Goal: Task Accomplishment & Management: Use online tool/utility

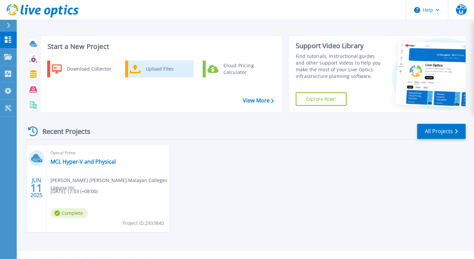
click at [161, 71] on div "Upload Files" at bounding box center [168, 68] width 50 height 13
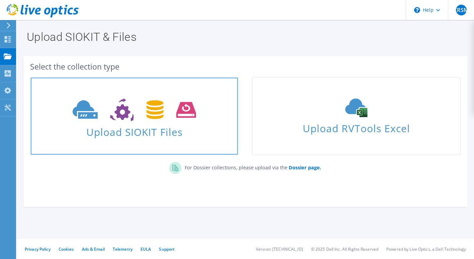
click at [152, 111] on icon at bounding box center [134, 109] width 123 height 23
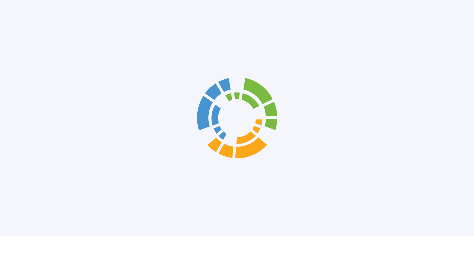
scroll to position [8, 0]
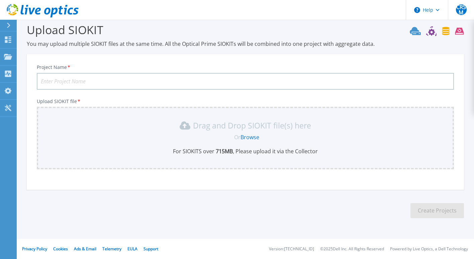
click at [252, 136] on link "Browse" at bounding box center [250, 137] width 19 height 7
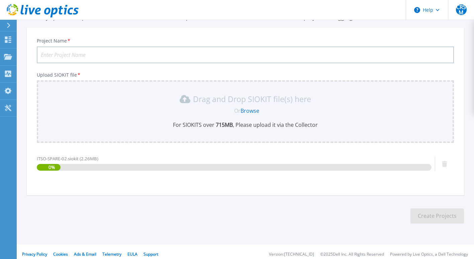
scroll to position [39, 0]
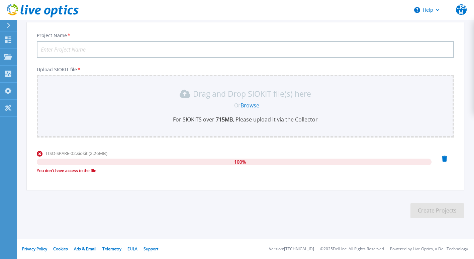
click at [445, 159] on icon at bounding box center [444, 159] width 5 height 6
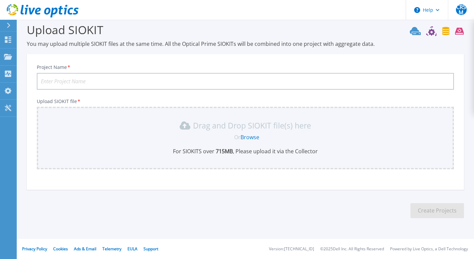
click at [255, 138] on link "Browse" at bounding box center [250, 137] width 19 height 7
click at [456, 8] on span "CRSM" at bounding box center [461, 9] width 11 height 11
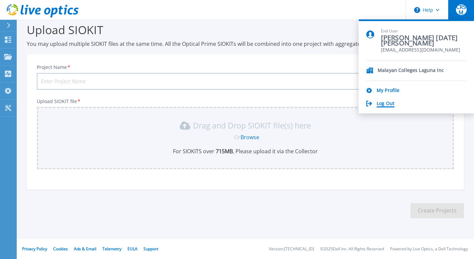
click at [385, 102] on link "Log Out" at bounding box center [386, 104] width 18 height 6
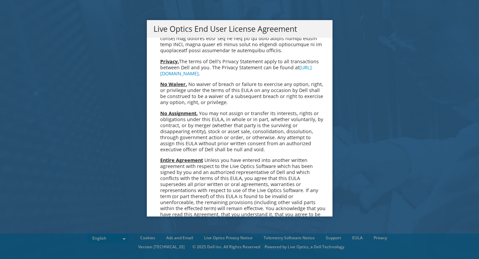
scroll to position [2531, 0]
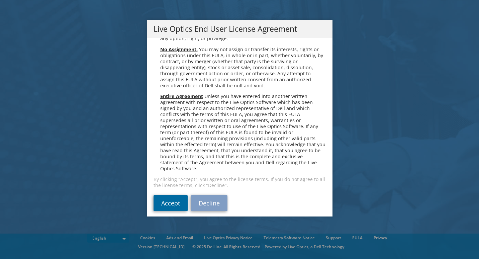
click at [158, 200] on link "Accept" at bounding box center [171, 203] width 34 height 16
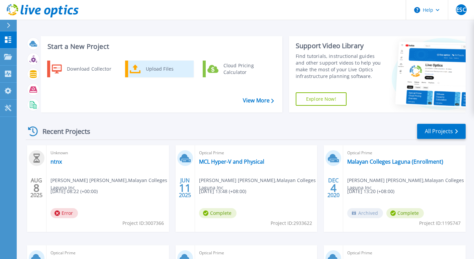
click at [155, 62] on div "Upload Files" at bounding box center [168, 68] width 50 height 13
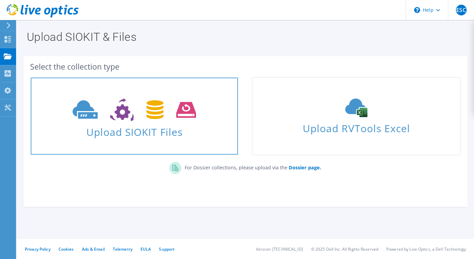
click at [202, 129] on span "Upload SIOKIT Files" at bounding box center [134, 130] width 207 height 14
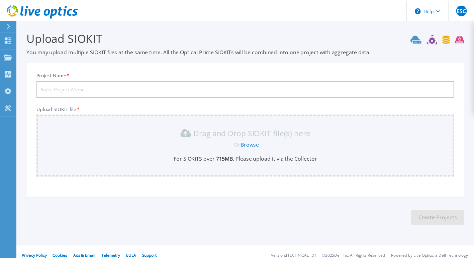
scroll to position [8, 0]
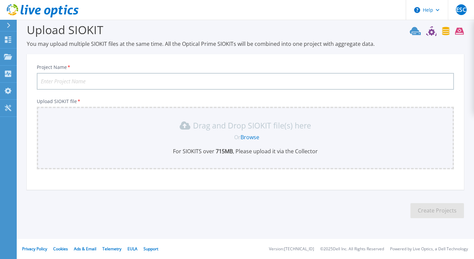
click at [252, 136] on link "Browse" at bounding box center [250, 137] width 19 height 7
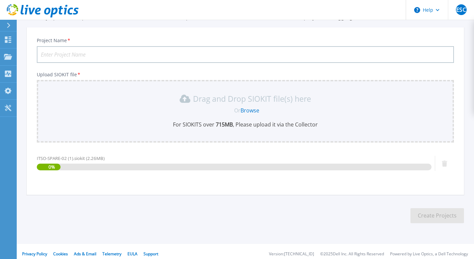
scroll to position [39, 0]
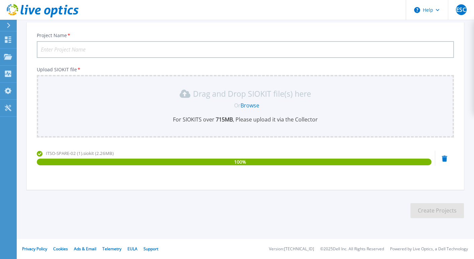
click at [246, 214] on section "Upload SIOKIT You may upload multiple SIOKIT files at the same time. All the Op…" at bounding box center [245, 106] width 457 height 253
click at [80, 52] on input "Project Name *" at bounding box center [245, 49] width 417 height 17
type input "test"
click at [439, 214] on button "Create Projects" at bounding box center [438, 210] width 54 height 15
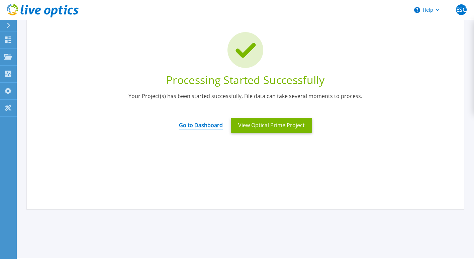
click at [196, 126] on link "Go to Dashboard" at bounding box center [201, 122] width 44 height 13
